Goal: Navigation & Orientation: Find specific page/section

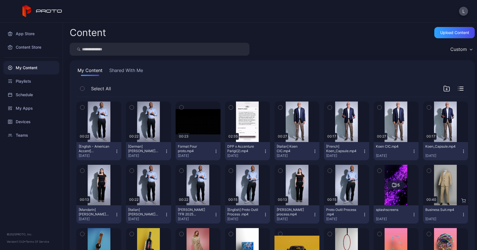
click at [125, 70] on button "Shared With Me" at bounding box center [126, 71] width 36 height 9
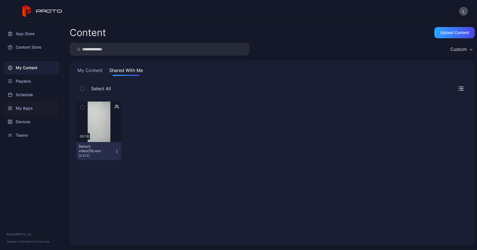
click at [25, 110] on div "My Apps" at bounding box center [31, 107] width 56 height 13
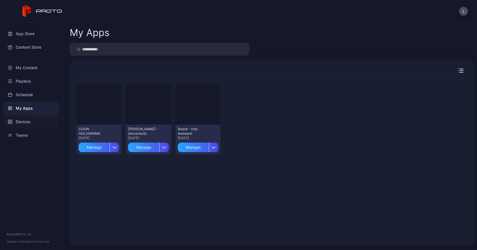
click at [26, 126] on div "Devices" at bounding box center [31, 121] width 56 height 13
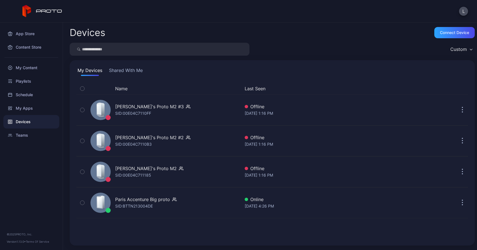
click at [134, 71] on button "Shared With Me" at bounding box center [126, 71] width 36 height 9
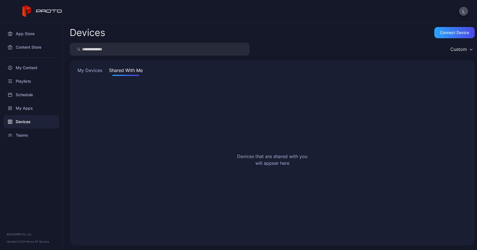
click at [89, 64] on div "My Devices Shared With Me Devices that are shared with you will appear here" at bounding box center [272, 152] width 405 height 185
